Goal: Task Accomplishment & Management: Manage account settings

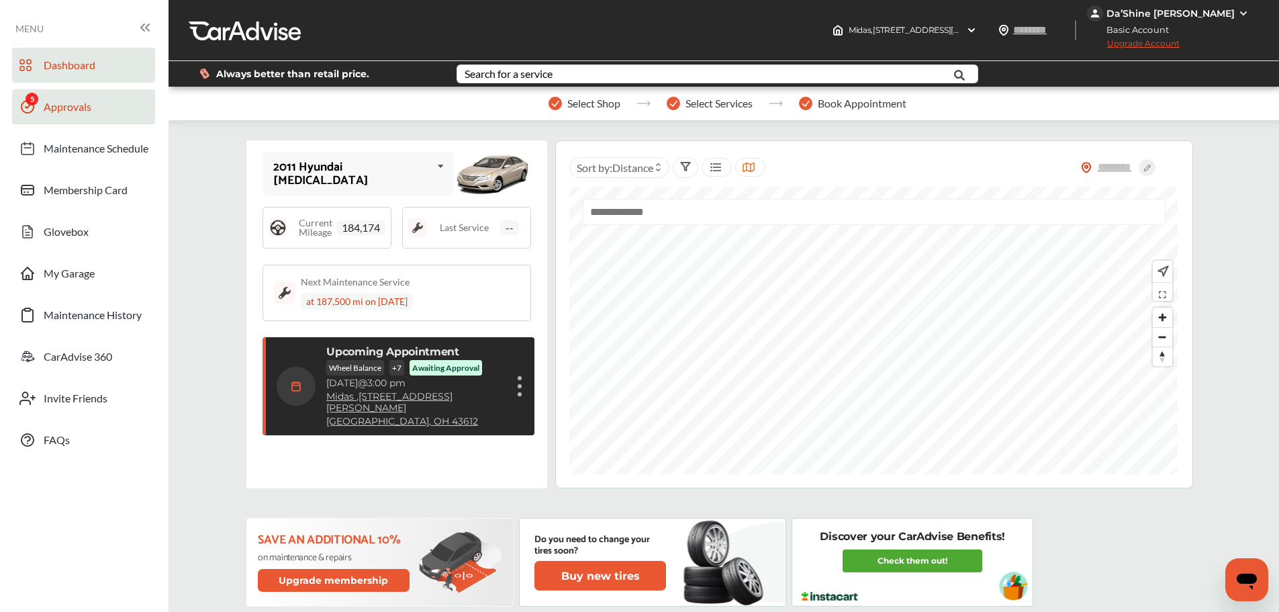
click at [65, 104] on span "Approvals" at bounding box center [68, 108] width 48 height 17
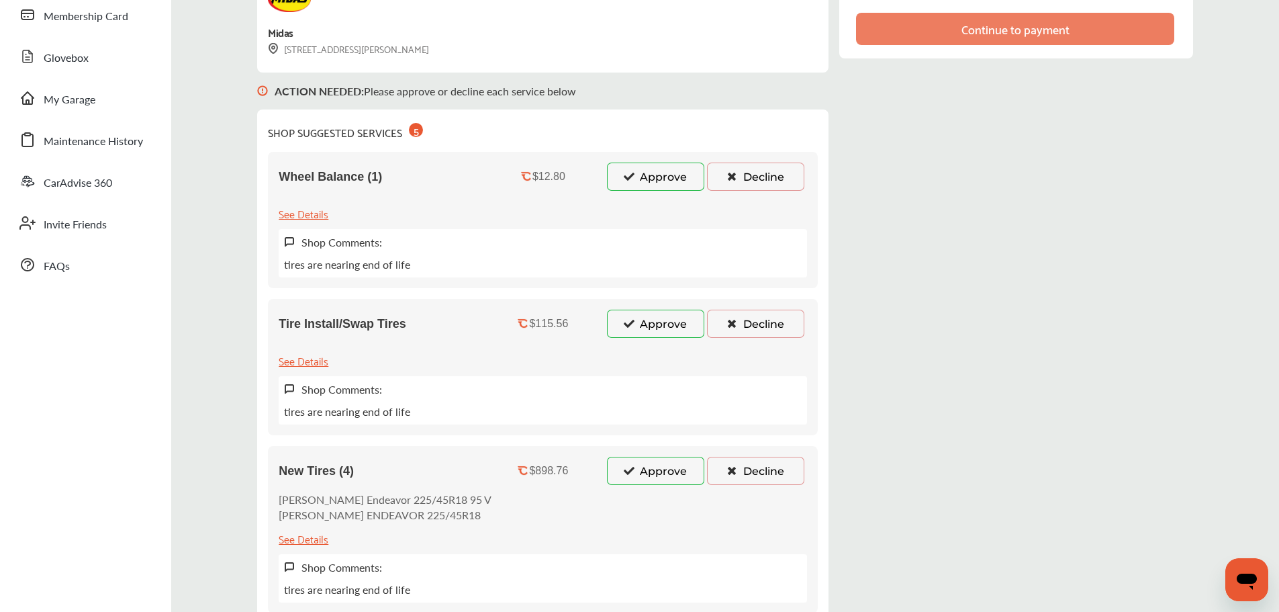
scroll to position [201, 0]
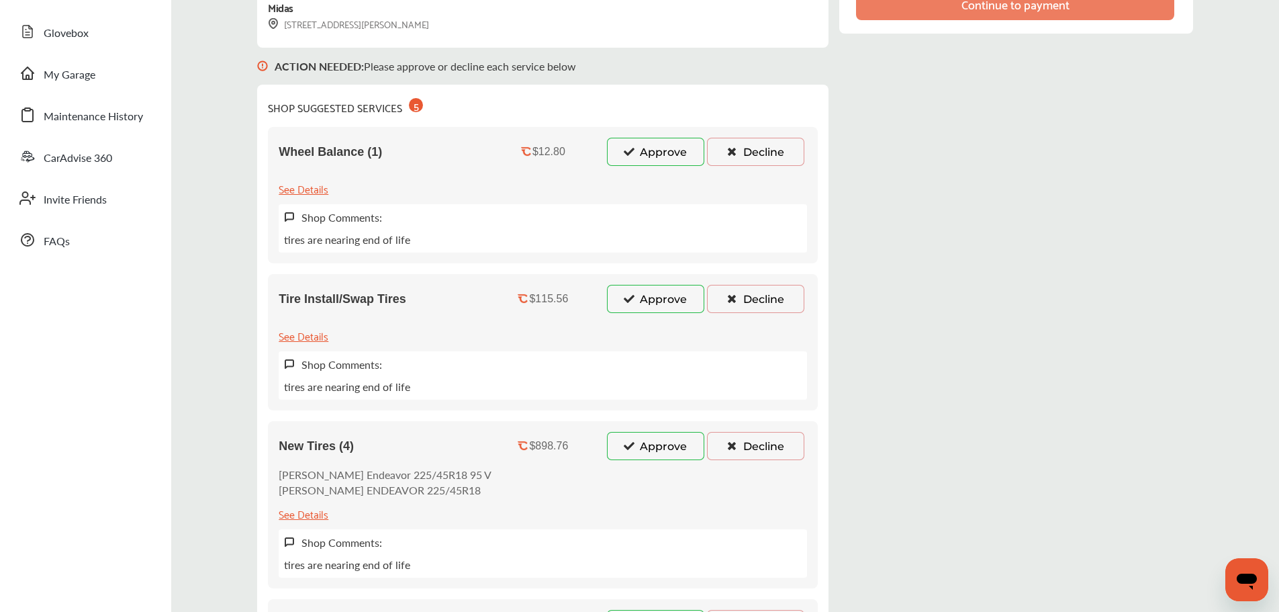
click at [758, 146] on button "Decline" at bounding box center [755, 152] width 97 height 28
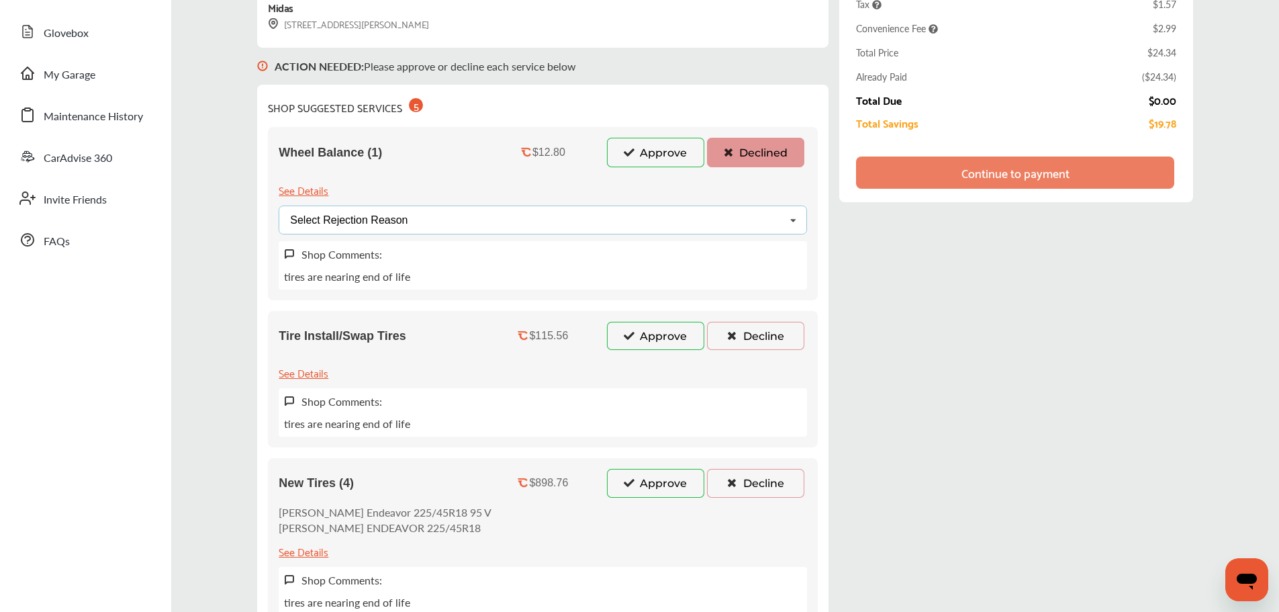
click at [529, 222] on div "Select Rejection Reason Price Not Required More Info Needed Other" at bounding box center [543, 219] width 528 height 29
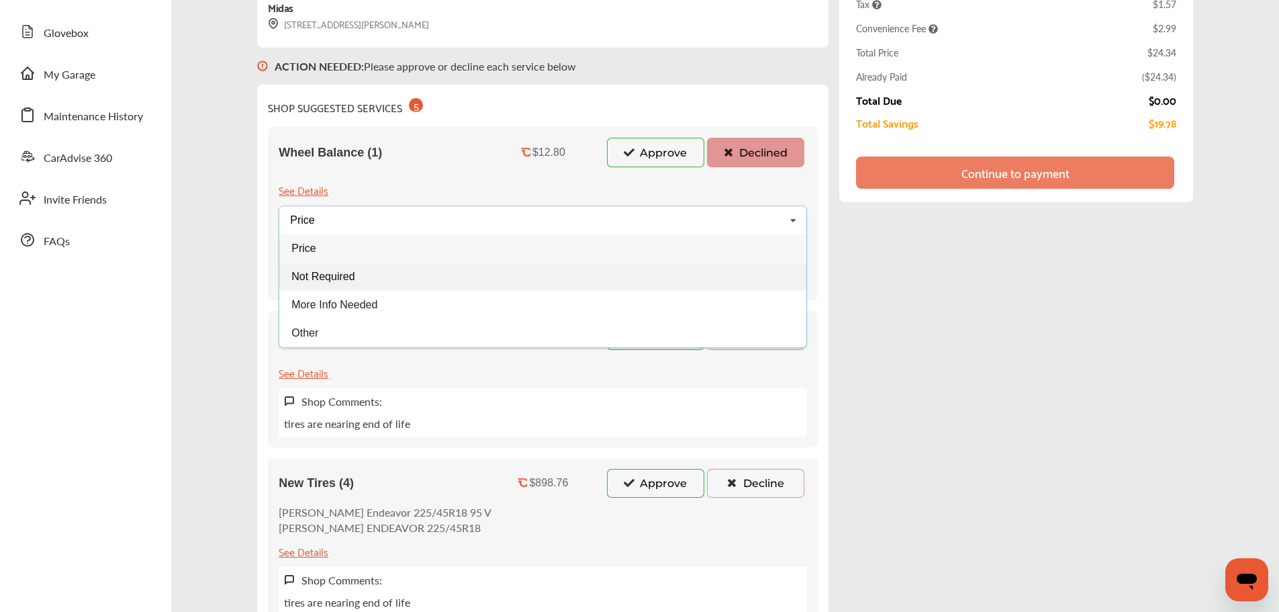
click at [399, 282] on div "Not Required" at bounding box center [542, 276] width 527 height 28
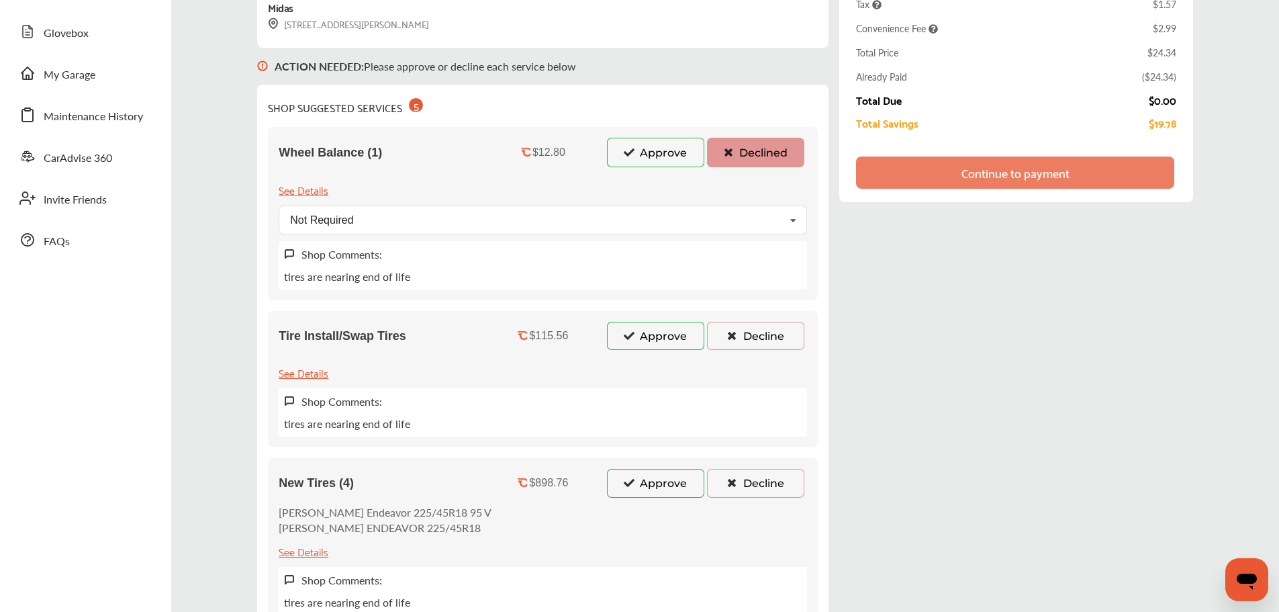
click at [779, 334] on button "Decline" at bounding box center [755, 336] width 97 height 28
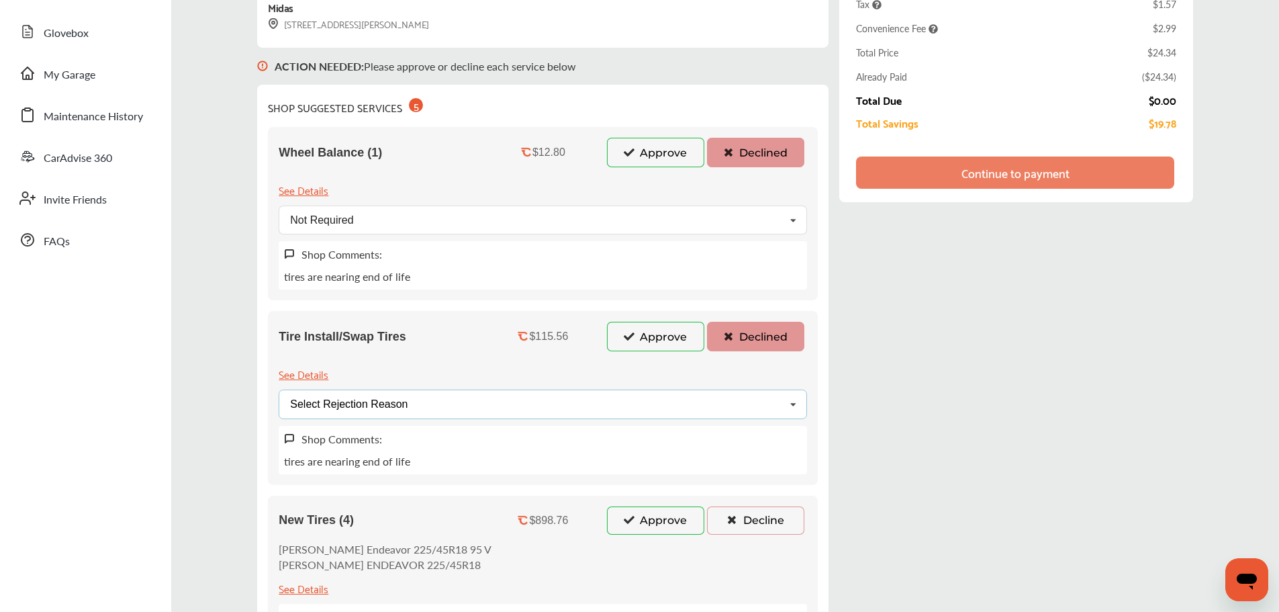
click at [465, 410] on div "Select Rejection Reason Price Not Required More Info Needed Other" at bounding box center [543, 403] width 528 height 29
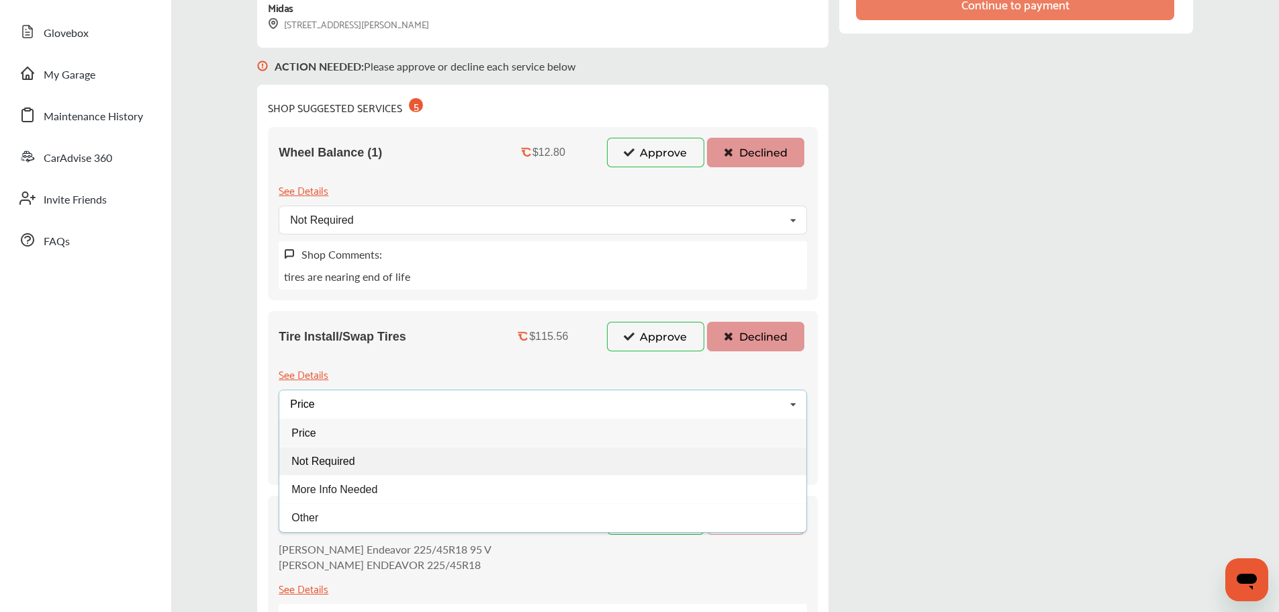
click at [377, 459] on div "Not Required" at bounding box center [542, 460] width 527 height 28
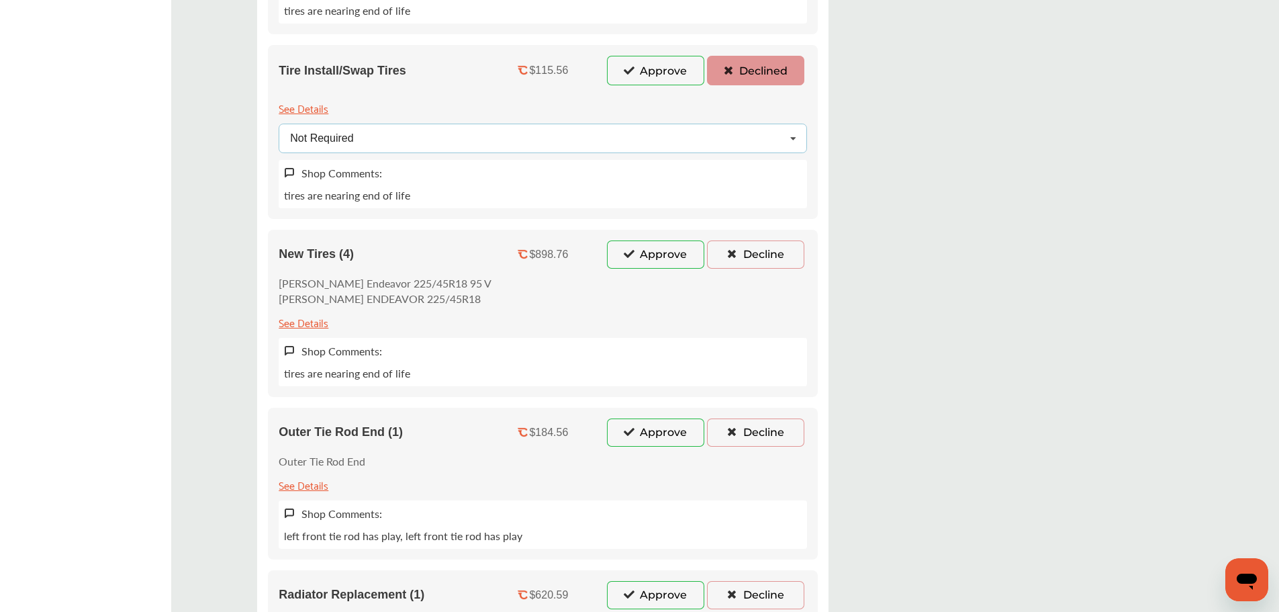
scroll to position [470, 0]
click at [739, 248] on button "Decline" at bounding box center [755, 252] width 97 height 28
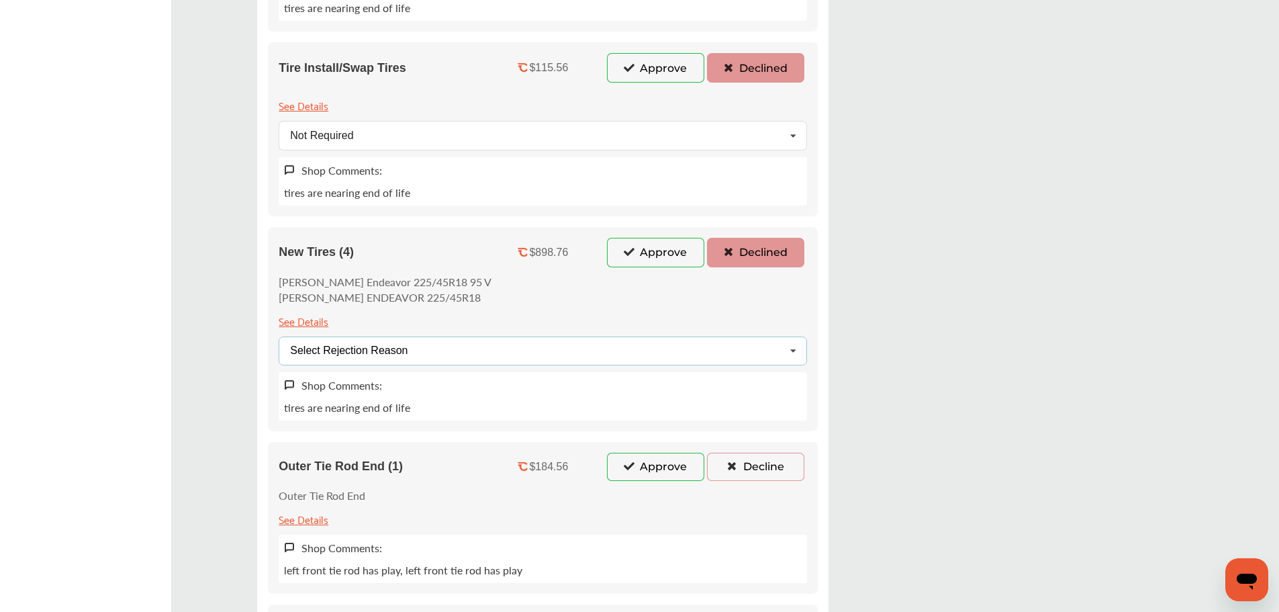
click at [432, 345] on div "Select Rejection Reason Price Not Required More Info Needed Other" at bounding box center [543, 350] width 528 height 29
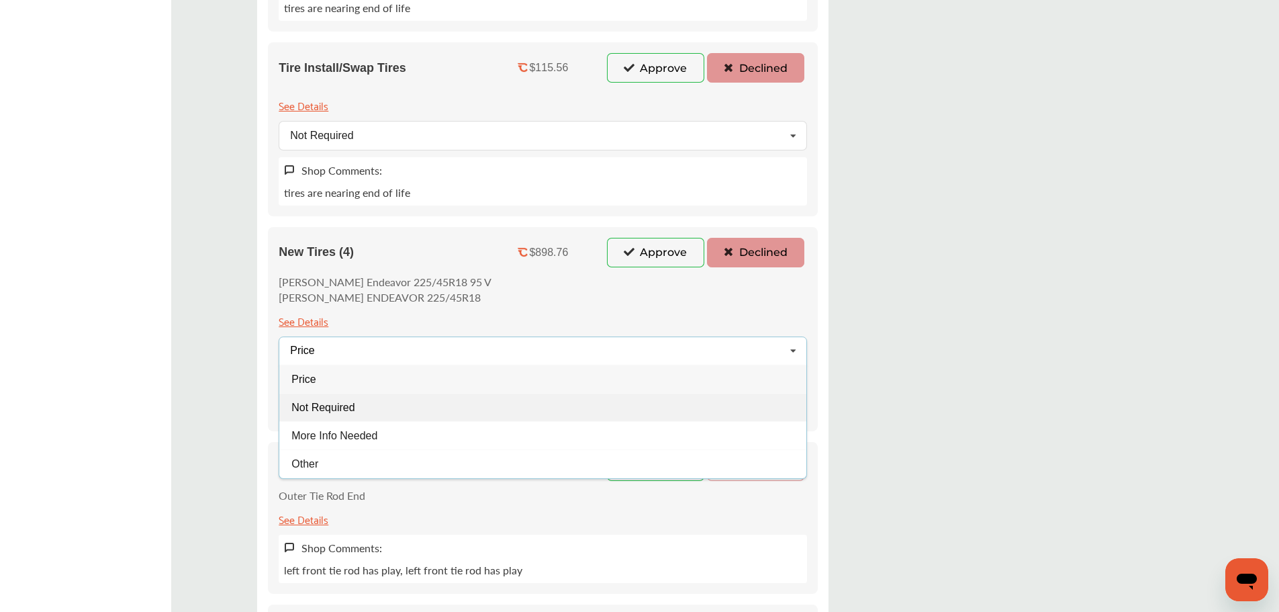
click at [336, 417] on div "Not Required" at bounding box center [542, 407] width 527 height 28
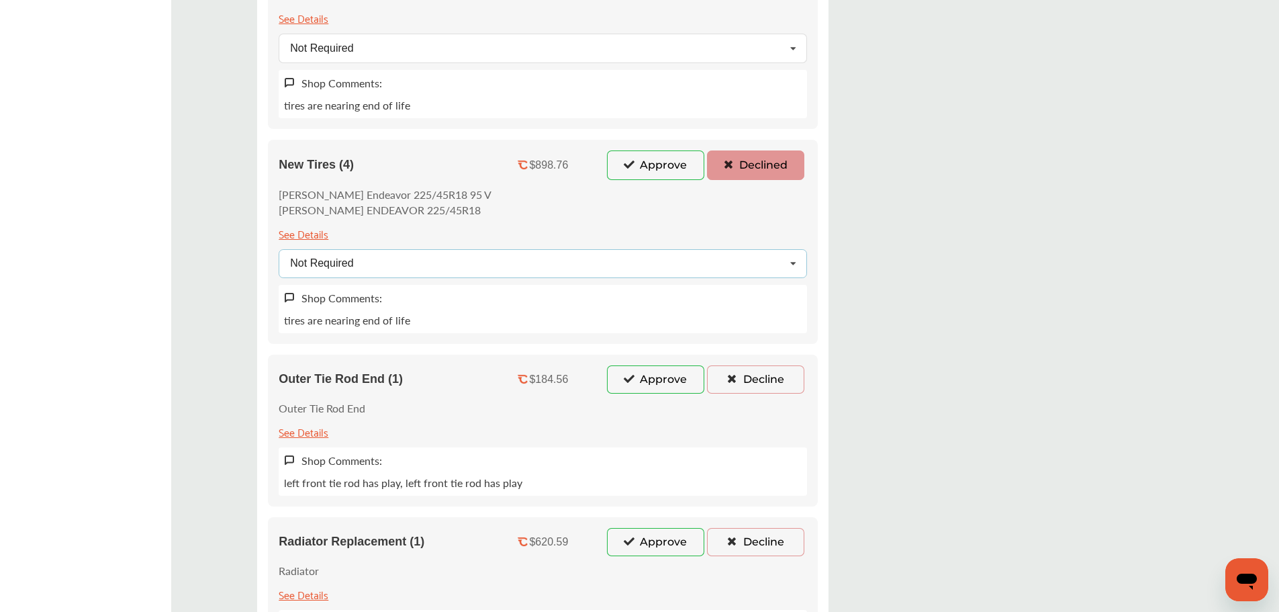
scroll to position [806, 0]
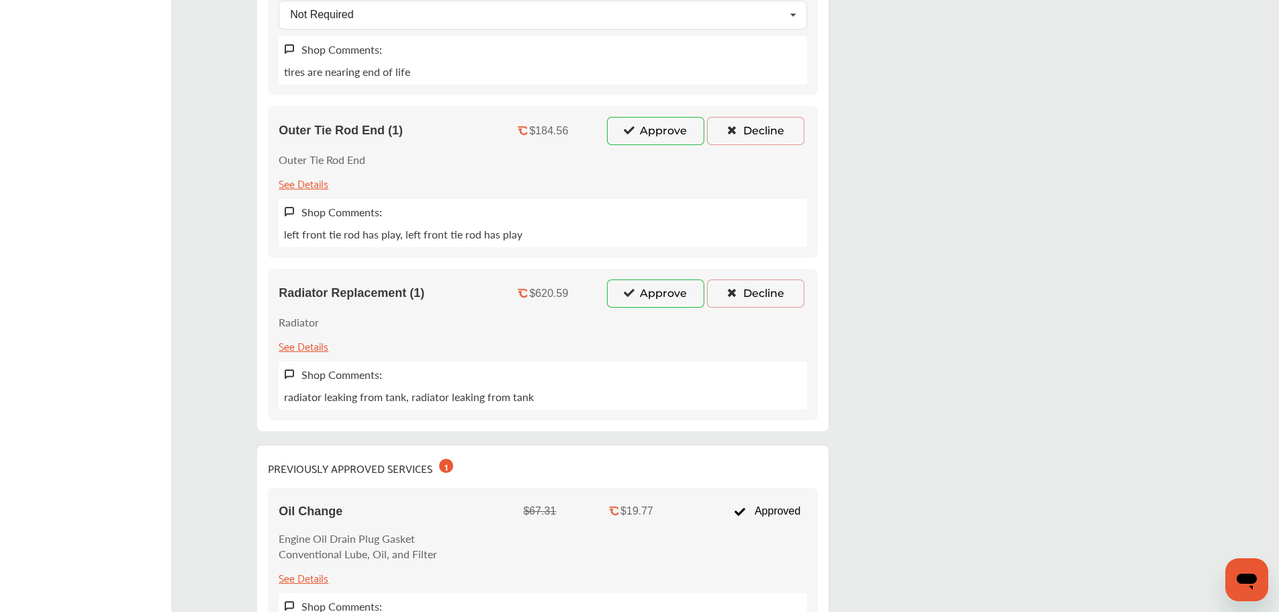
click at [744, 128] on button "Decline" at bounding box center [755, 131] width 97 height 28
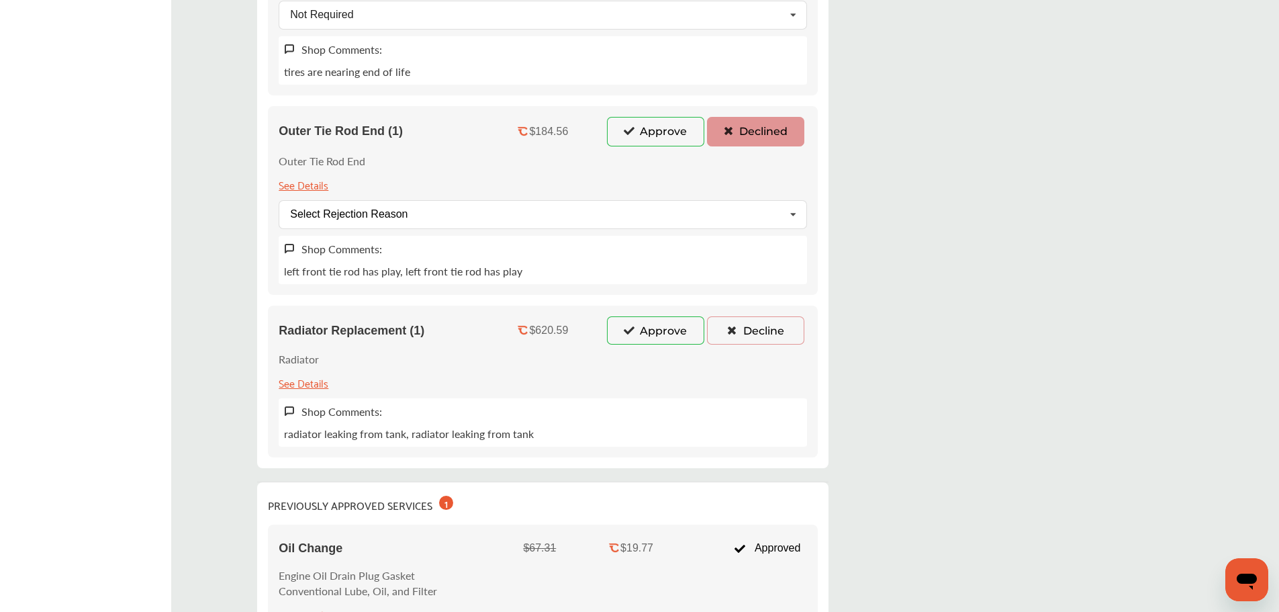
click at [453, 229] on div "Outer Tie Rod End (1) $184.56 Approve Declined Outer Tie Rod End See Details Se…" at bounding box center [543, 200] width 550 height 189
click at [377, 209] on div "Select Rejection Reason" at bounding box center [348, 214] width 117 height 11
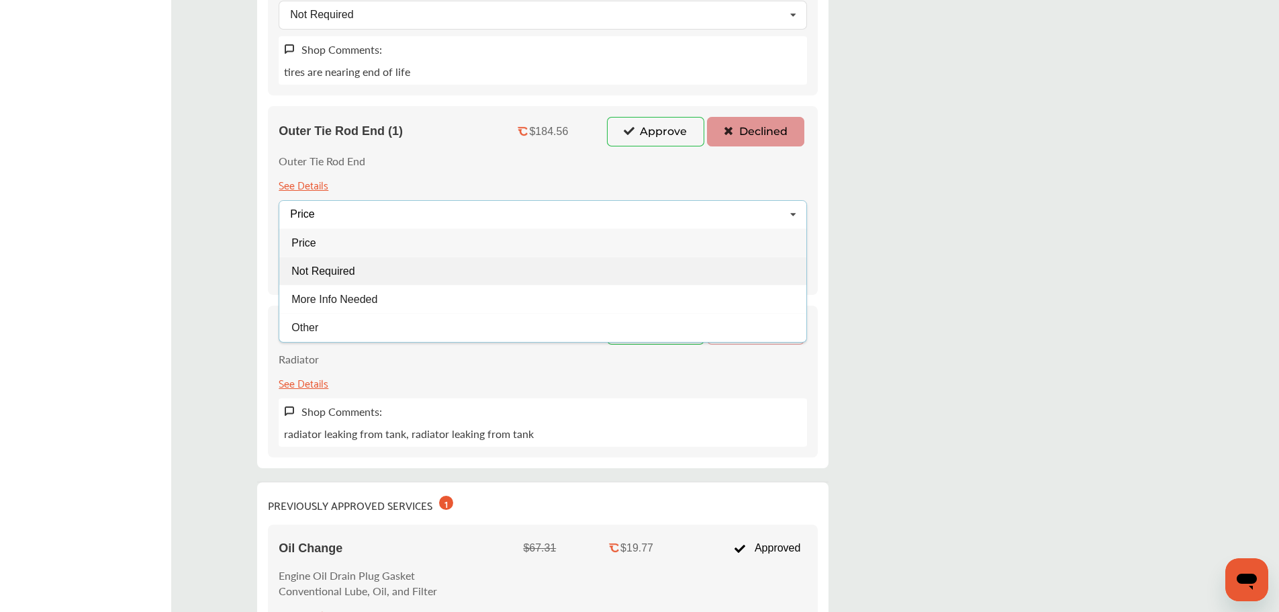
click at [344, 265] on span "Not Required" at bounding box center [323, 270] width 63 height 11
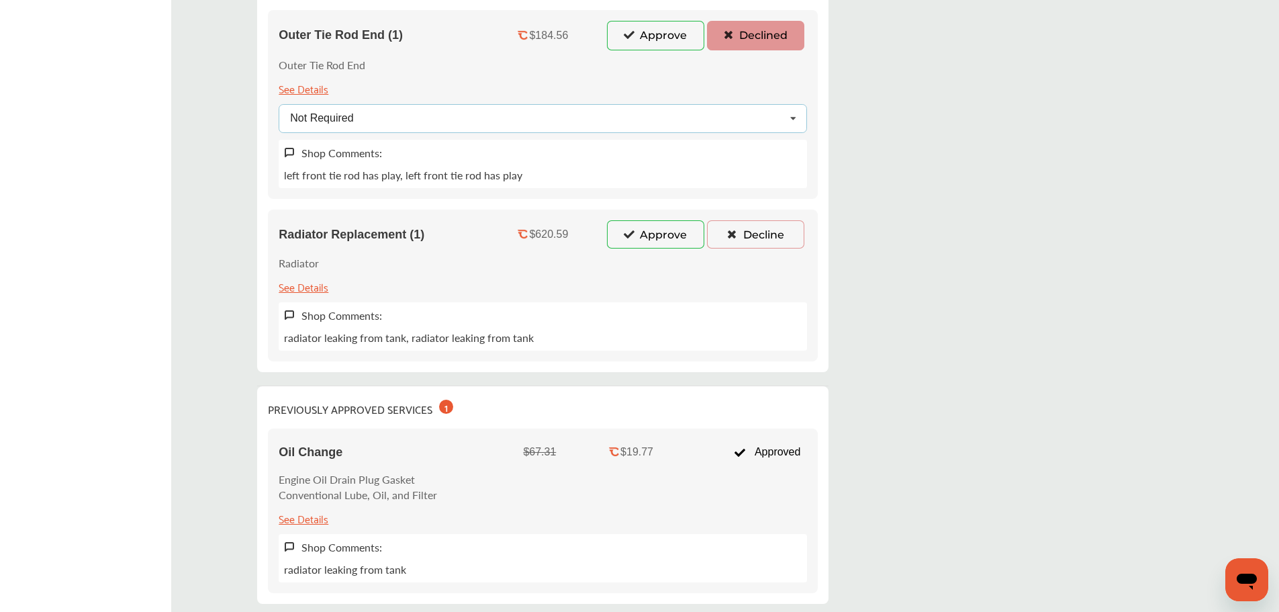
scroll to position [1004, 0]
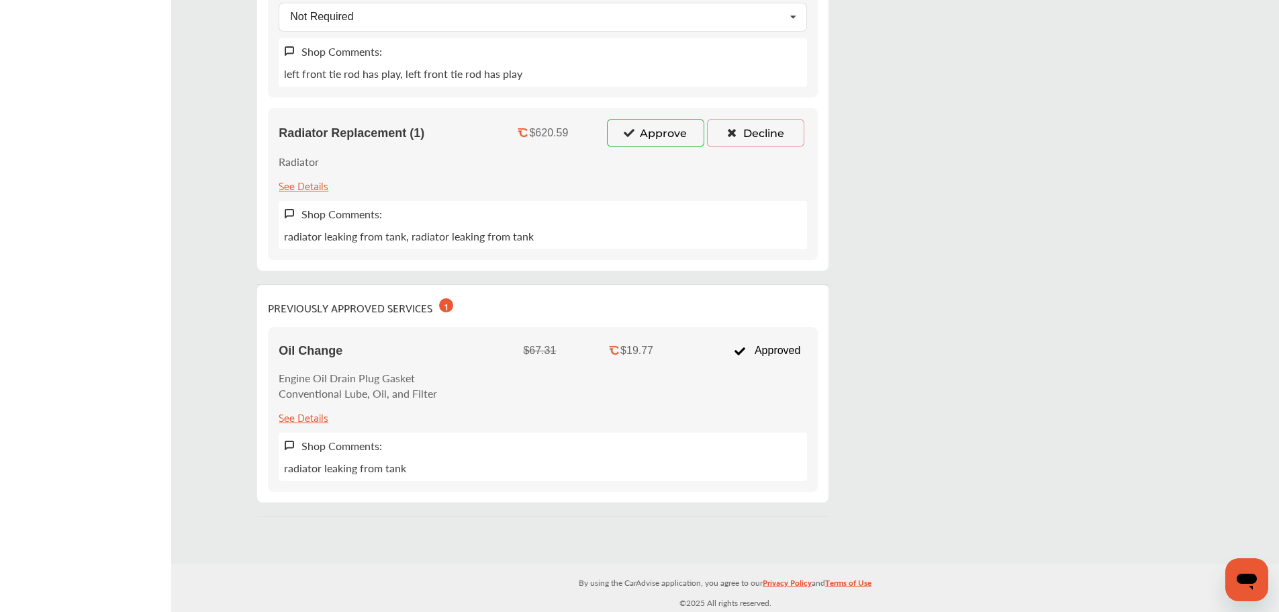
click at [740, 135] on button "Decline" at bounding box center [755, 133] width 97 height 28
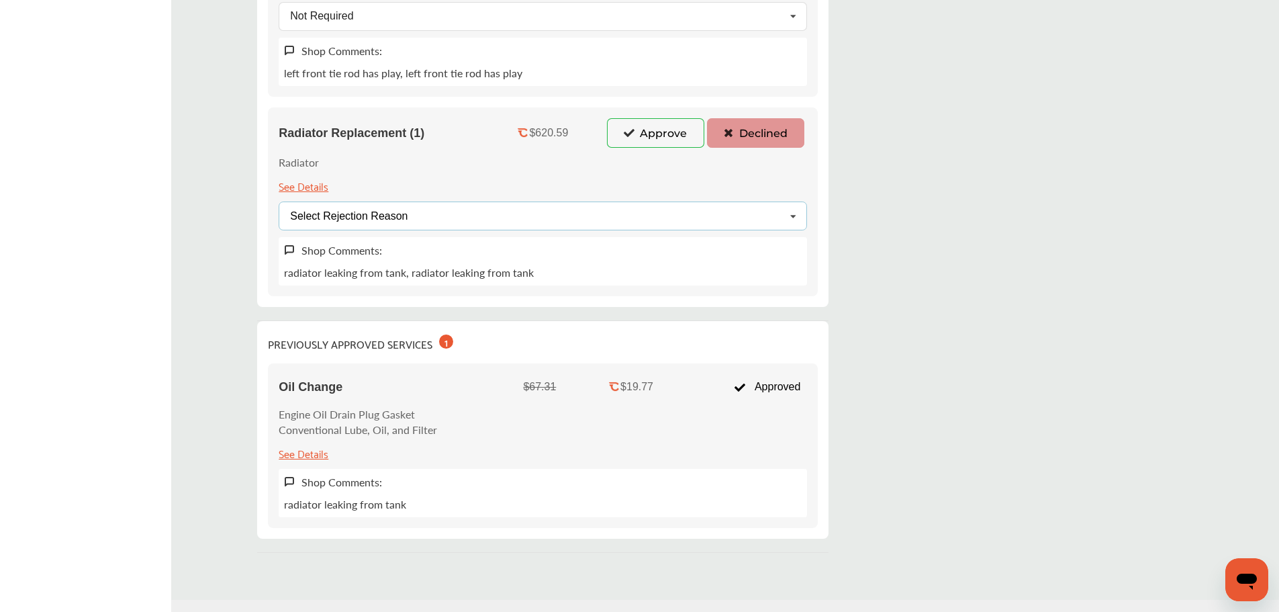
click at [444, 224] on div "Select Rejection Reason Price Not Required More Info Needed Other" at bounding box center [543, 215] width 528 height 29
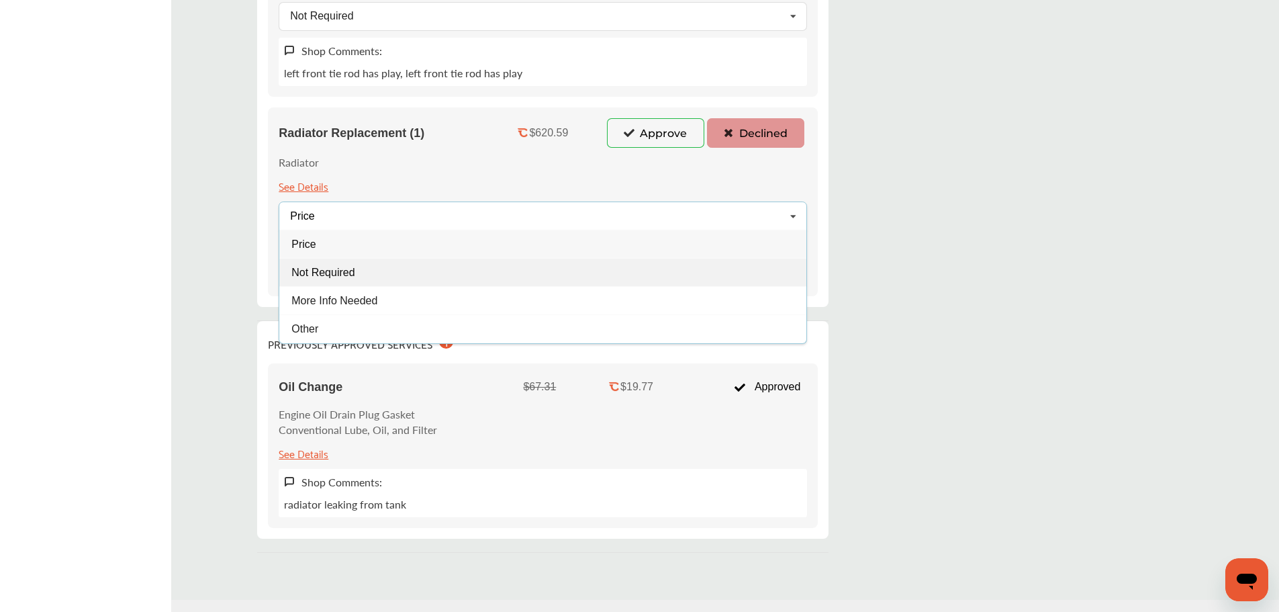
click at [358, 274] on div "Not Required" at bounding box center [542, 272] width 527 height 28
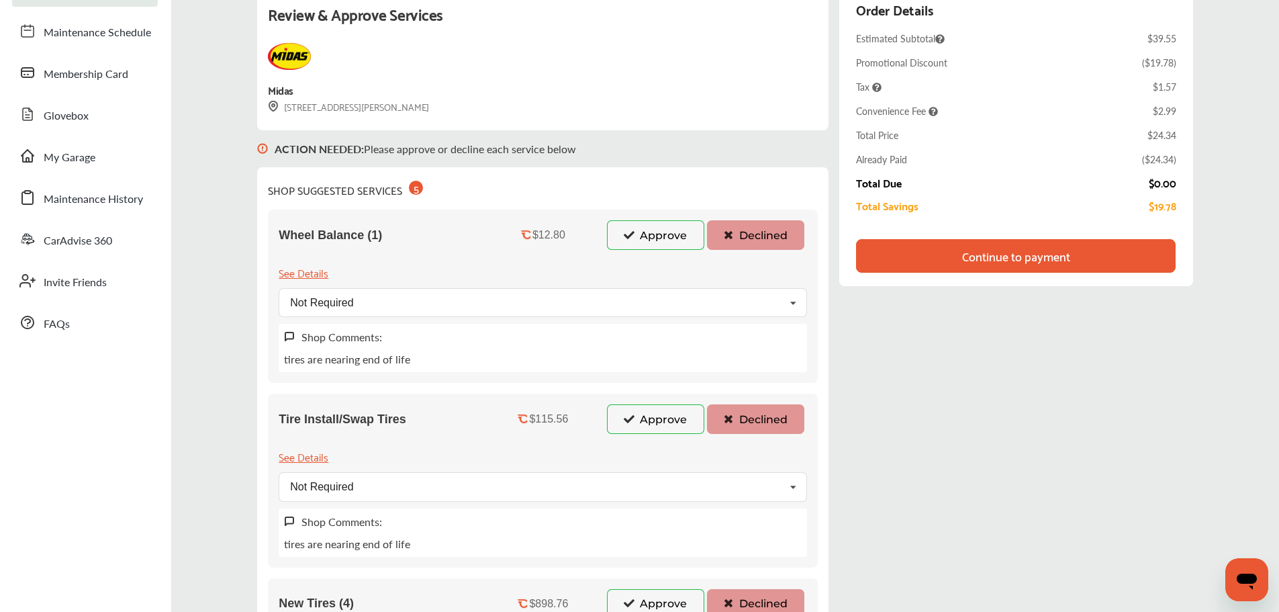
scroll to position [0, 0]
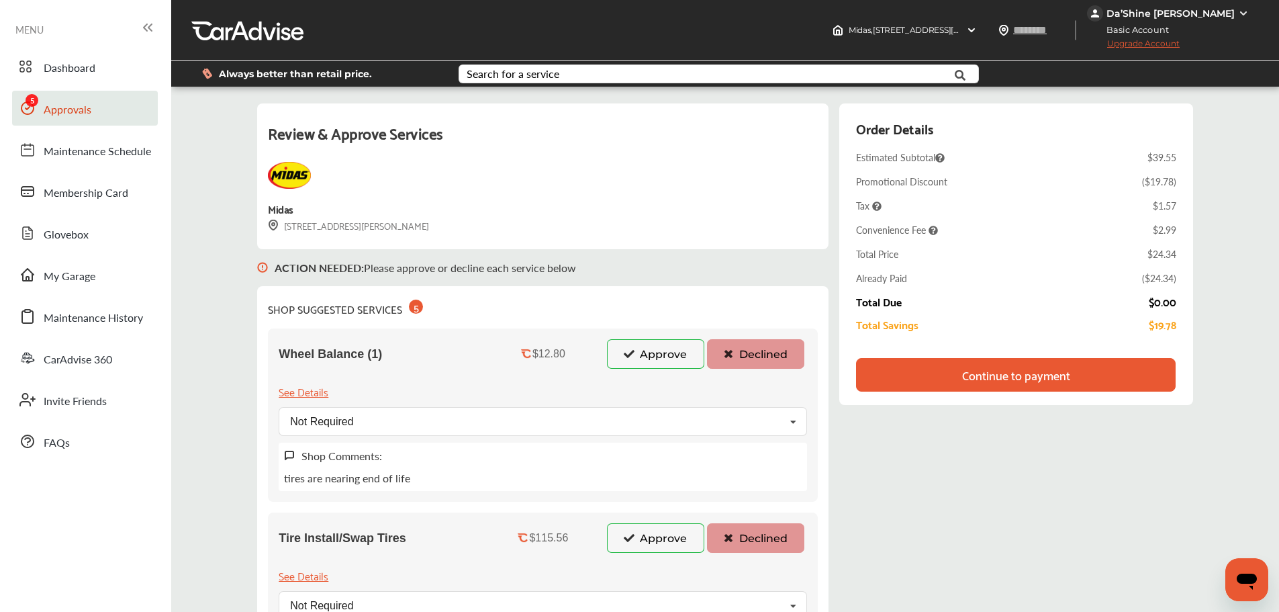
click at [1075, 371] on div "Continue to payment" at bounding box center [1015, 375] width 319 height 34
